Goal: Transaction & Acquisition: Subscribe to service/newsletter

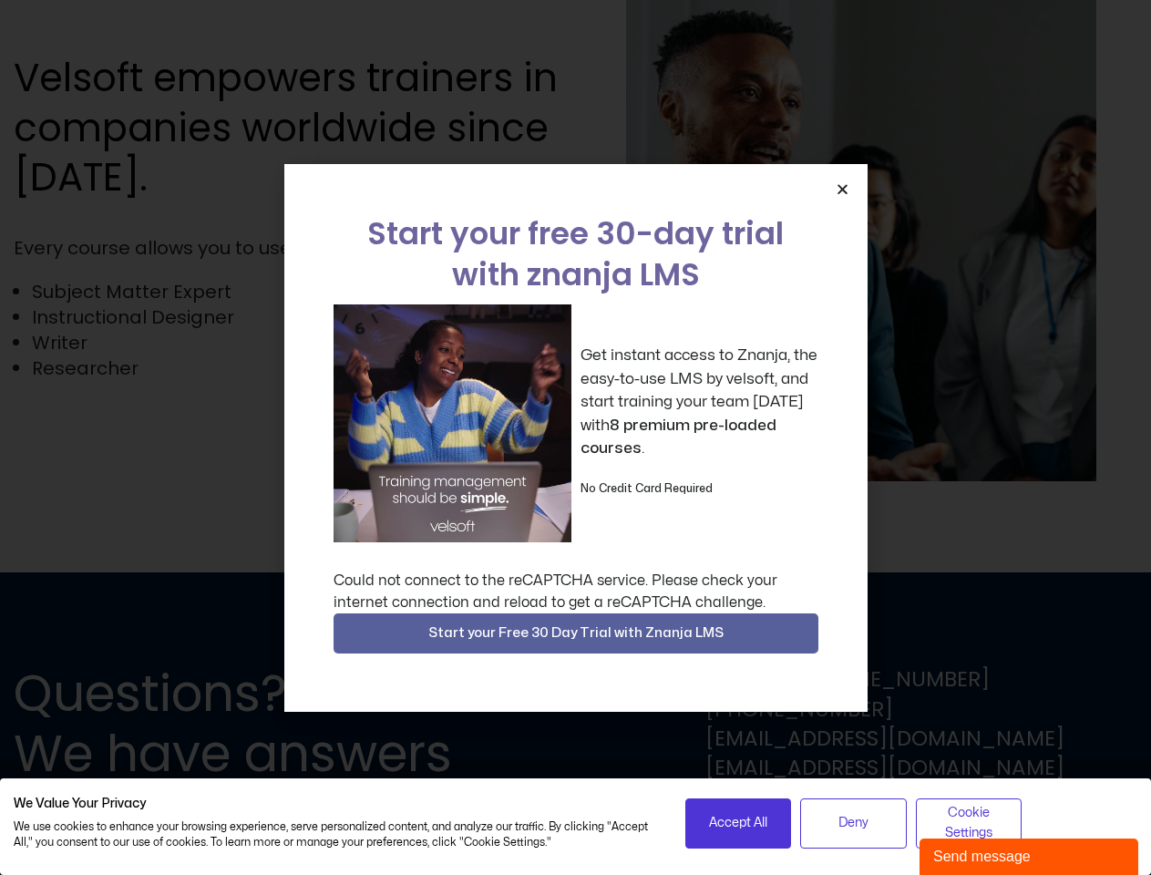
click at [575, 437] on div "Get instant access to Znanja, the easy-to-use LMS by velsoft, and start trainin…" at bounding box center [576, 423] width 485 height 238
click at [842, 189] on icon "Close" at bounding box center [843, 189] width 14 height 14
click at [576, 633] on span "Start your Free 30 Day Trial with Znanja LMS" at bounding box center [575, 633] width 295 height 22
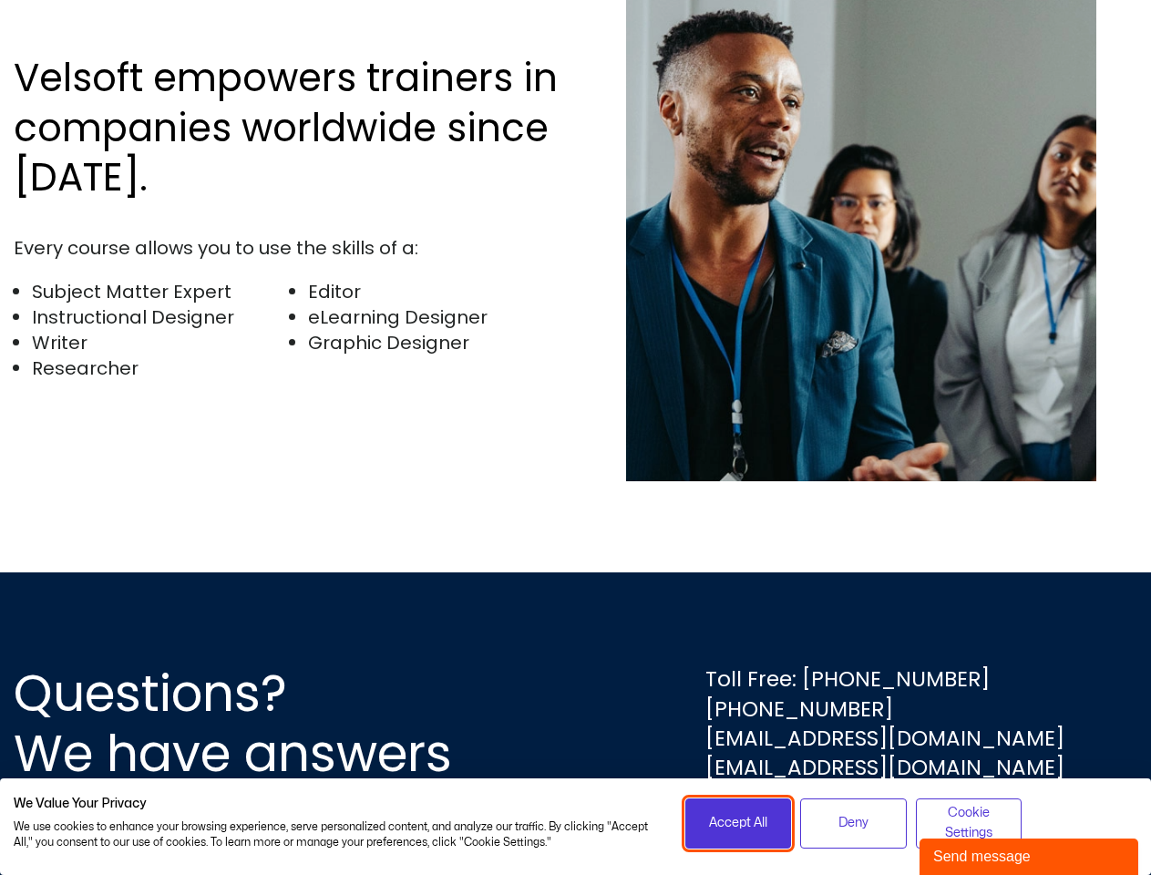
click at [738, 823] on span "Accept All" at bounding box center [738, 823] width 58 height 20
click at [853, 823] on div "Questions? We have answers Toll Free: [PHONE_NUMBER] [PHONE_NUMBER] [EMAIL_ADDR…" at bounding box center [575, 723] width 1151 height 303
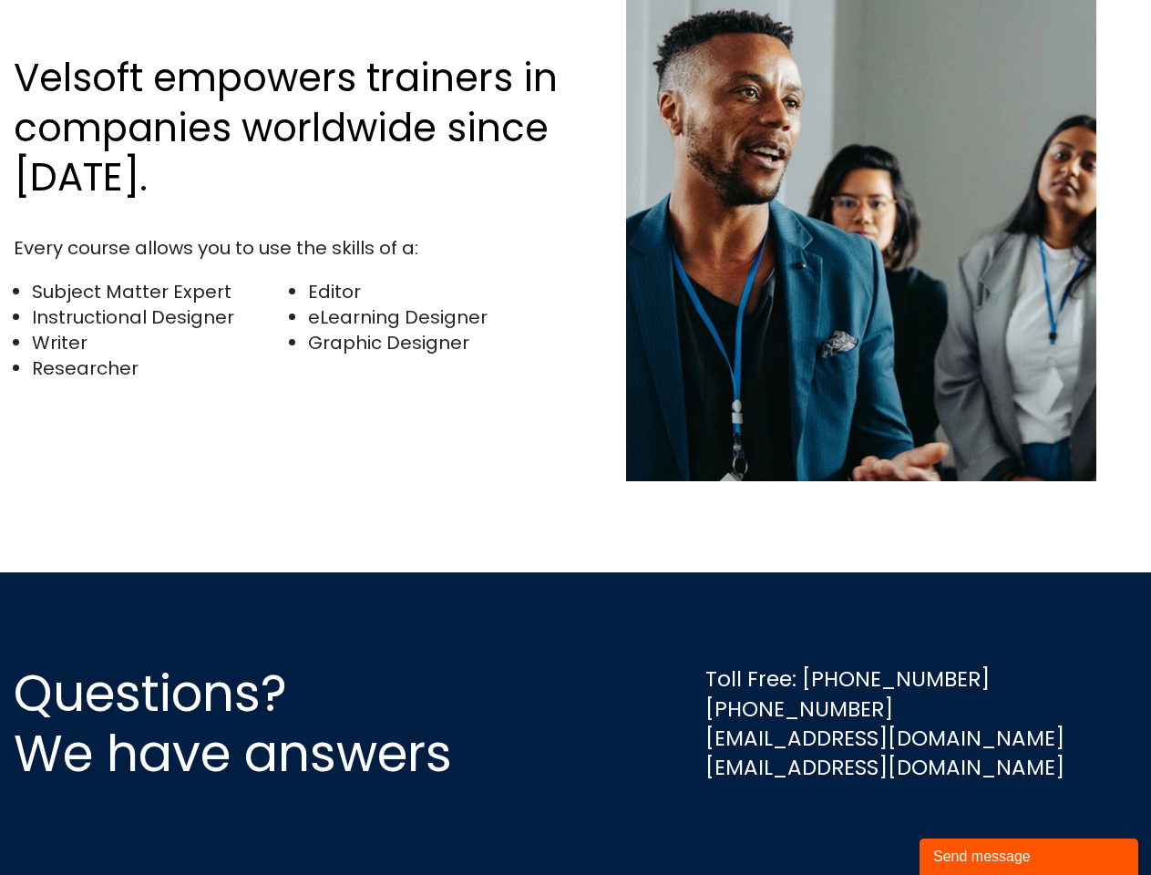
click at [969, 823] on div "Questions? We have answers Toll Free: [PHONE_NUMBER] [PHONE_NUMBER] [EMAIL_ADDR…" at bounding box center [575, 723] width 1151 height 303
click at [1029, 857] on div "Send message" at bounding box center [1028, 857] width 191 height 22
